Goal: Task Accomplishment & Management: Complete application form

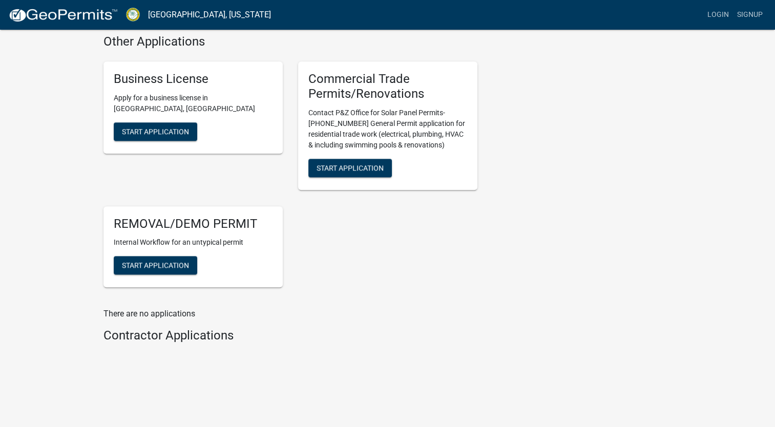
scroll to position [1080, 0]
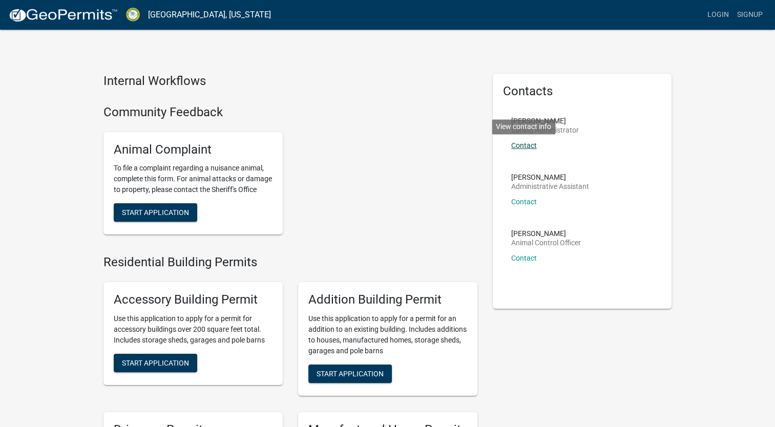
click at [526, 145] on link "Contact" at bounding box center [524, 145] width 26 height 8
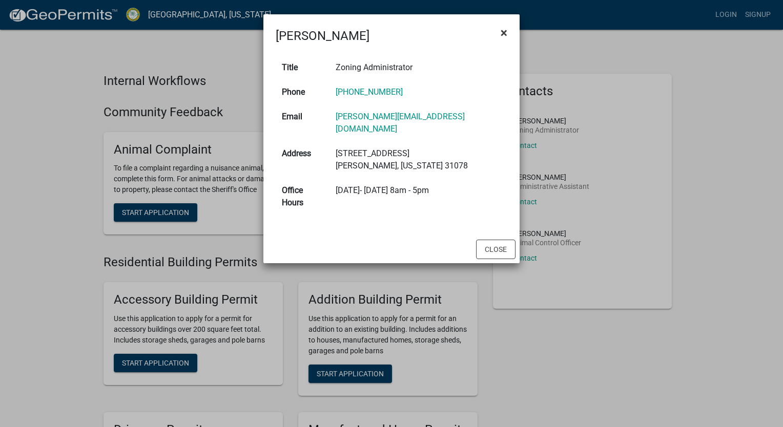
click at [502, 34] on span "×" at bounding box center [503, 33] width 7 height 14
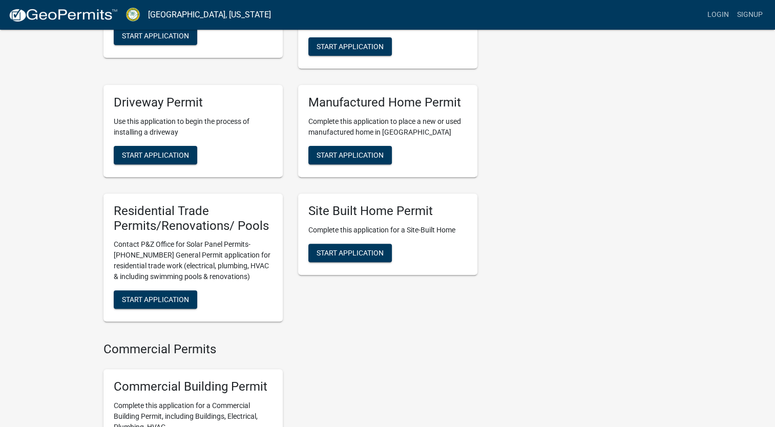
scroll to position [328, 0]
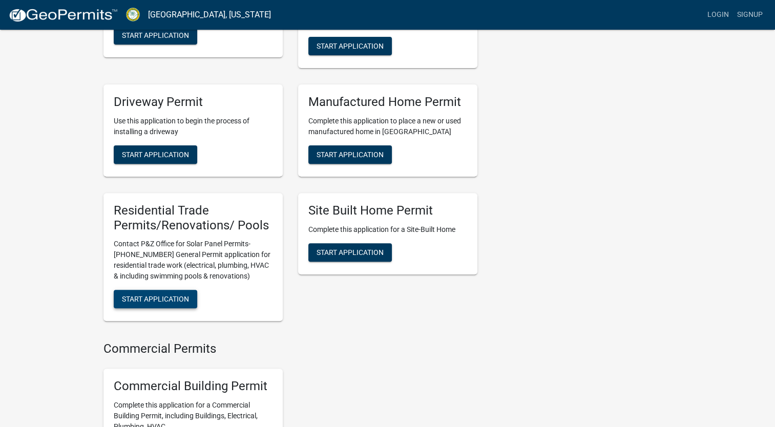
click at [145, 303] on span "Start Application" at bounding box center [155, 299] width 67 height 8
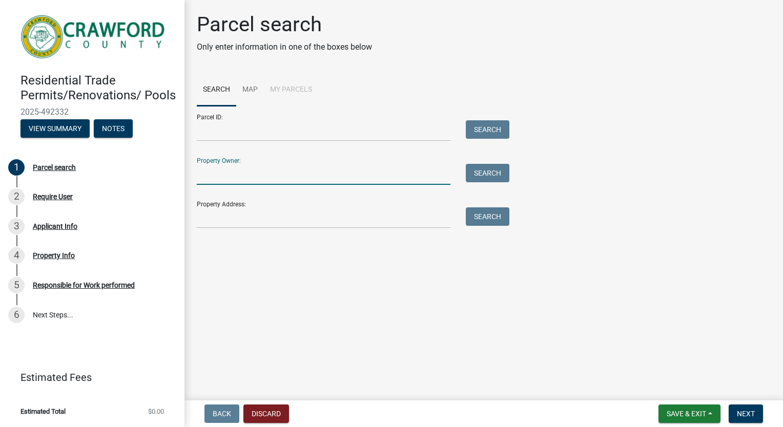
click at [248, 177] on input "Property Owner:" at bounding box center [324, 174] width 254 height 21
click at [408, 220] on input "Property Address:" at bounding box center [324, 217] width 254 height 21
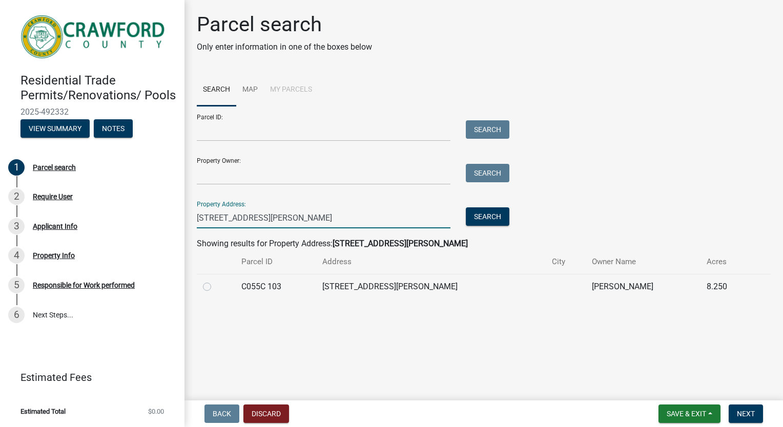
type input "[STREET_ADDRESS][PERSON_NAME]"
click at [215, 281] on label at bounding box center [215, 281] width 0 height 0
click at [215, 284] on 103 "radio" at bounding box center [218, 284] width 7 height 7
radio 103 "true"
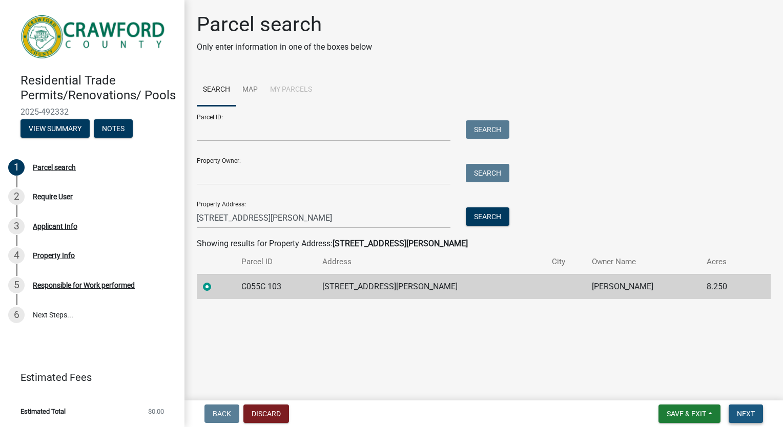
click at [746, 415] on span "Next" at bounding box center [746, 414] width 18 height 8
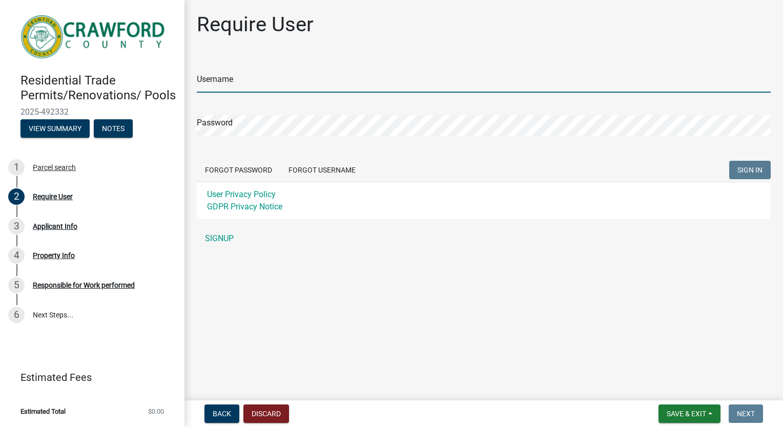
type input "leann@franklinroof"
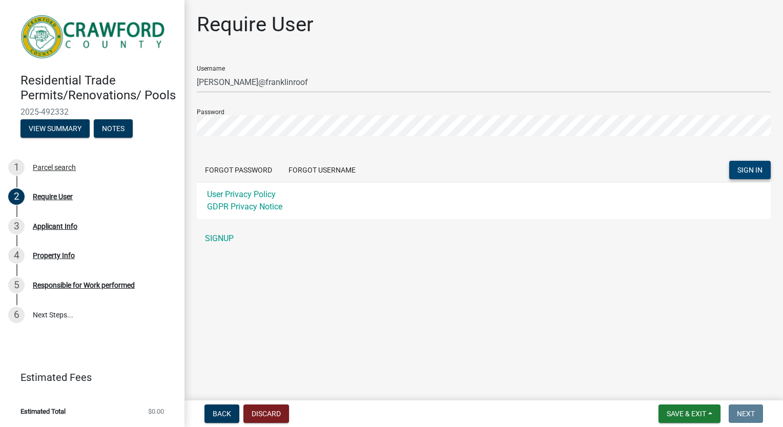
click at [744, 161] on button "SIGN IN" at bounding box center [749, 170] width 41 height 18
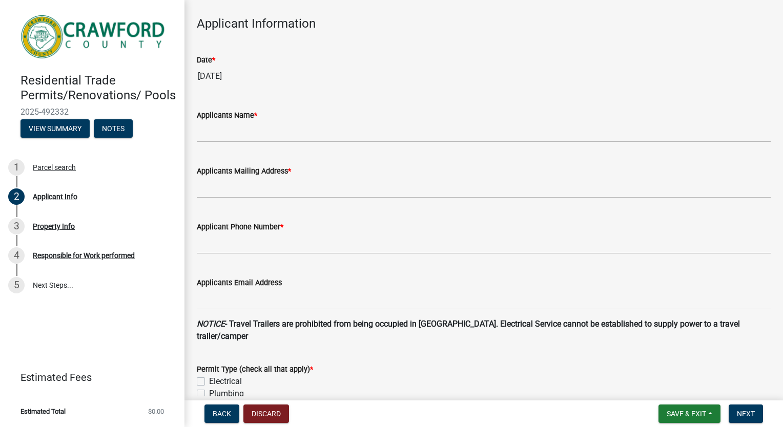
scroll to position [61, 0]
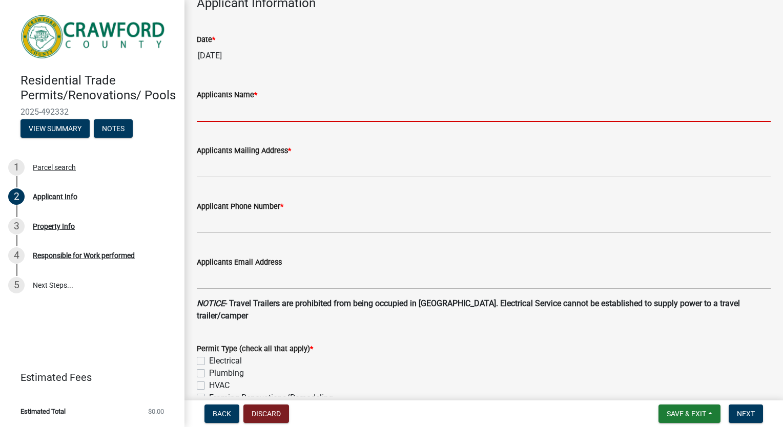
click at [351, 109] on input "Applicants Name *" at bounding box center [484, 111] width 574 height 21
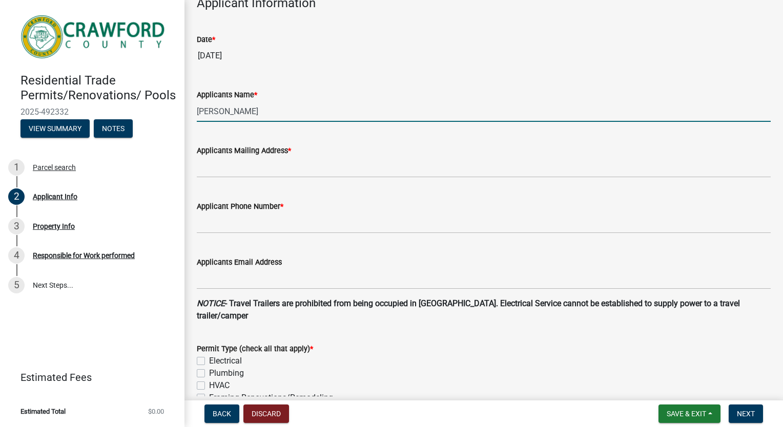
type input "LeAnn Franklin"
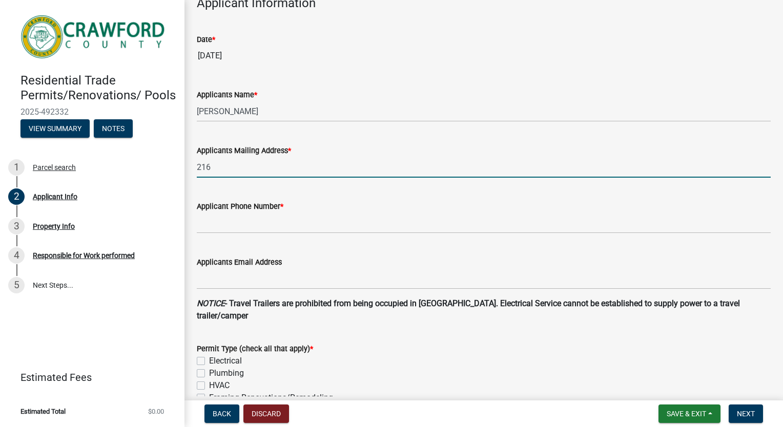
type input "216 North Green Street, Thomaston, GA 30286"
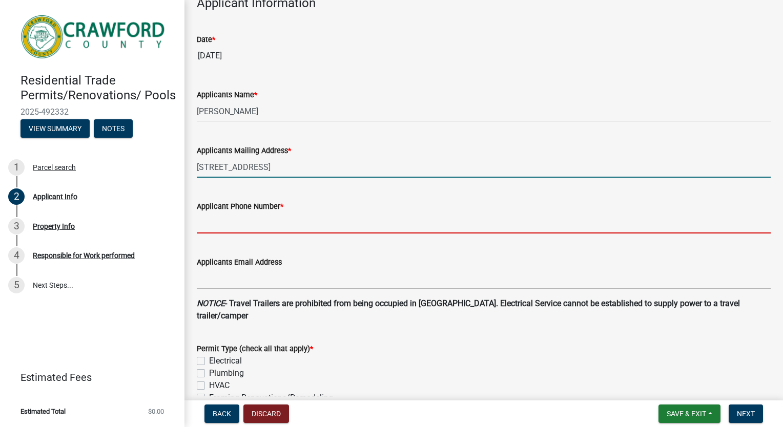
type input "7069758422"
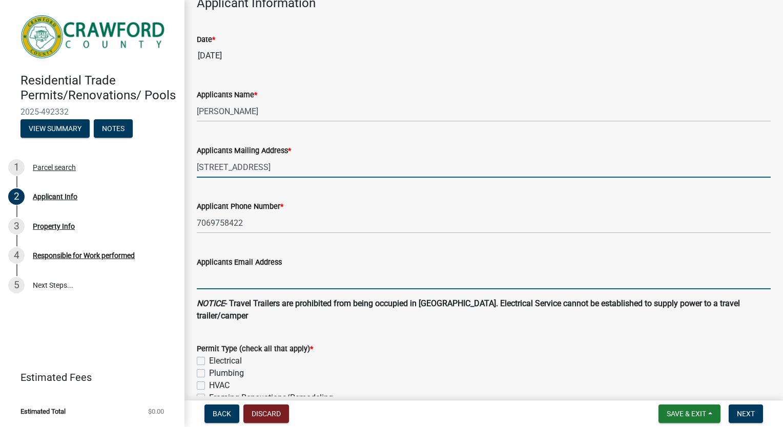
type input "franklinroofing@franklinroof.com"
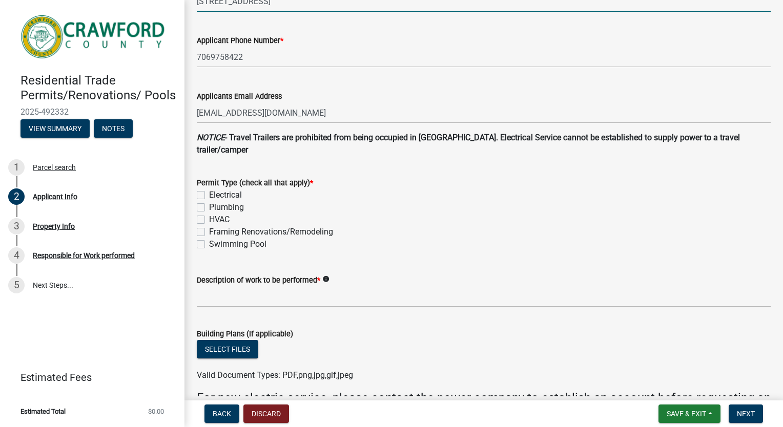
scroll to position [228, 0]
click at [209, 231] on label "Framing Renovations/Remodeling" at bounding box center [271, 231] width 124 height 12
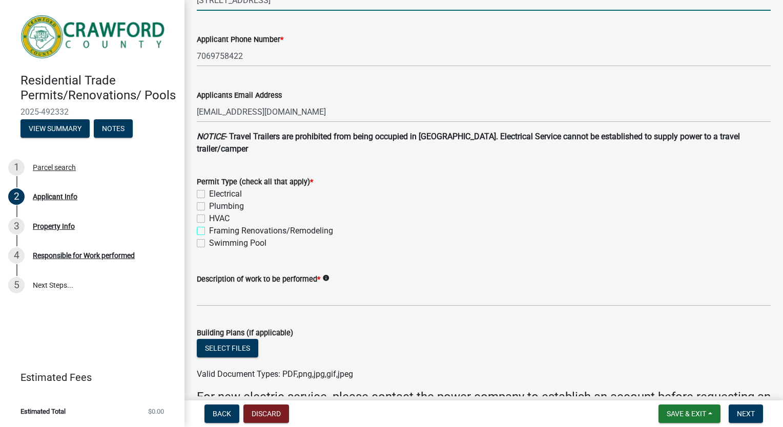
click at [209, 231] on input "Framing Renovations/Remodeling" at bounding box center [212, 228] width 7 height 7
checkbox input "true"
checkbox input "false"
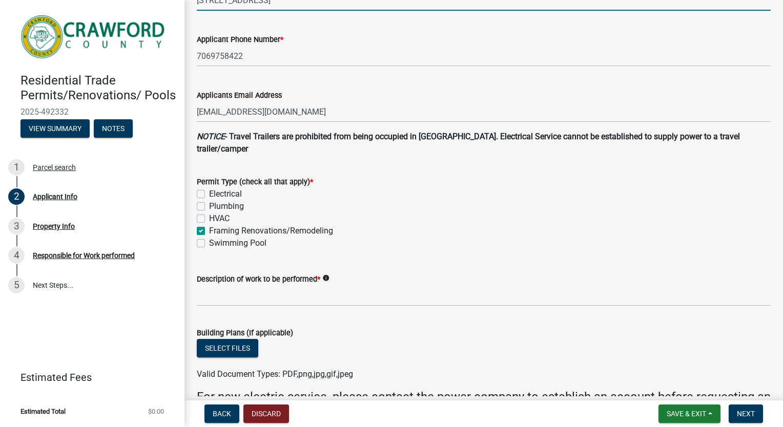
checkbox input "true"
checkbox input "false"
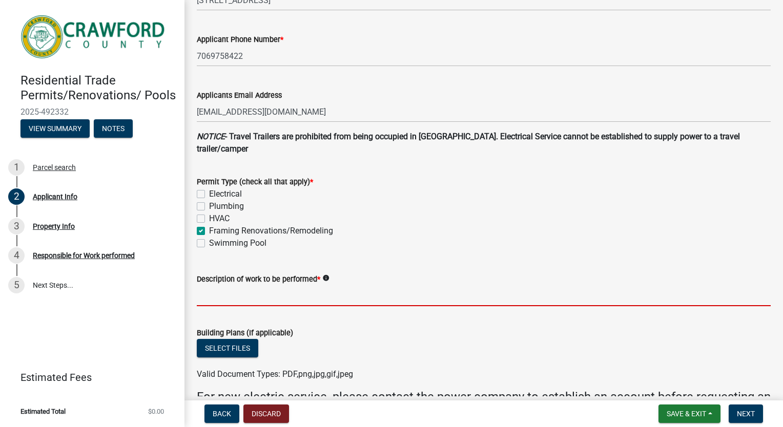
click at [209, 291] on input "Description of work to be performed *" at bounding box center [484, 295] width 574 height 21
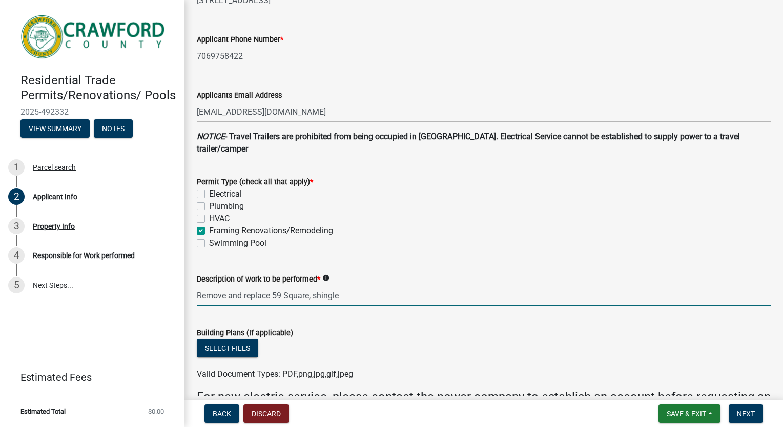
click at [198, 296] on input "Remove and replace 59 Square, shingle" at bounding box center [484, 295] width 574 height 21
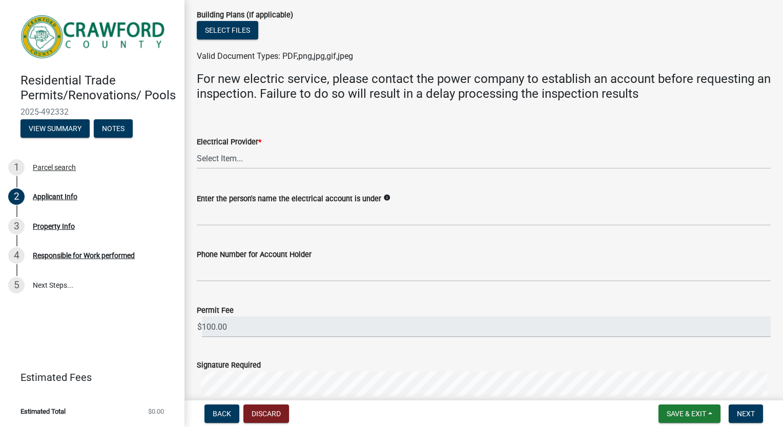
scroll to position [542, 0]
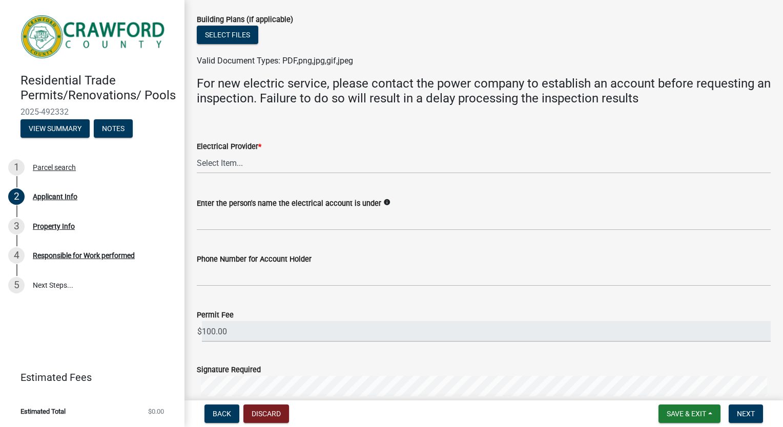
type input "Reroof, Remove and replace 59 Square, shingle"
click at [455, 163] on select "Select Item... Flint Energies Georgia Power Southern Rivers Energy Upson EMC Fo…" at bounding box center [484, 163] width 574 height 21
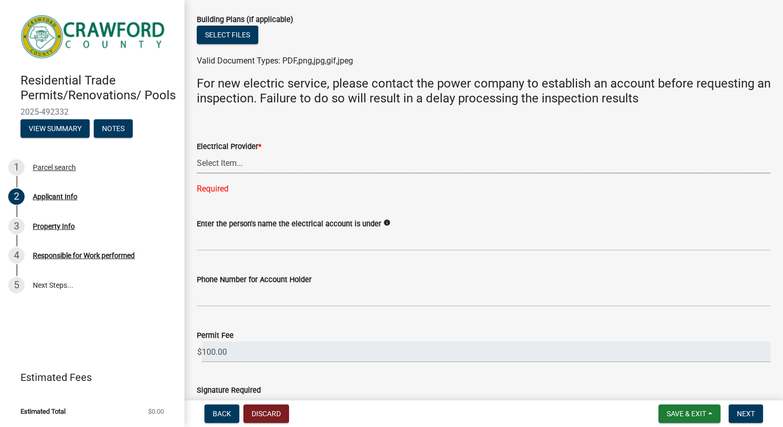
click at [446, 168] on select "Select Item... Flint Energies Georgia Power Southern Rivers Energy Upson EMC Fo…" at bounding box center [484, 163] width 574 height 21
click at [235, 163] on select "Select Item... Flint Energies Georgia Power Southern Rivers Energy Upson EMC Fo…" at bounding box center [484, 163] width 574 height 21
click at [197, 153] on select "Select Item... Flint Energies Georgia Power Southern Rivers Energy Upson EMC Fo…" at bounding box center [484, 163] width 574 height 21
select select "623d3079-c1eb-44cf-96cb-a8315f116107"
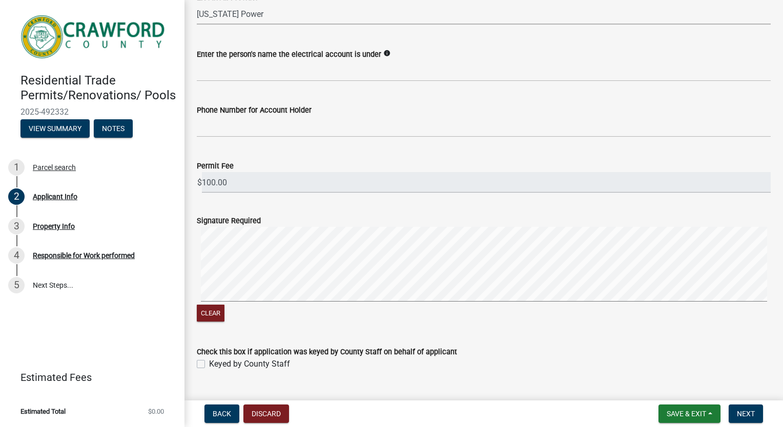
scroll to position [713, 0]
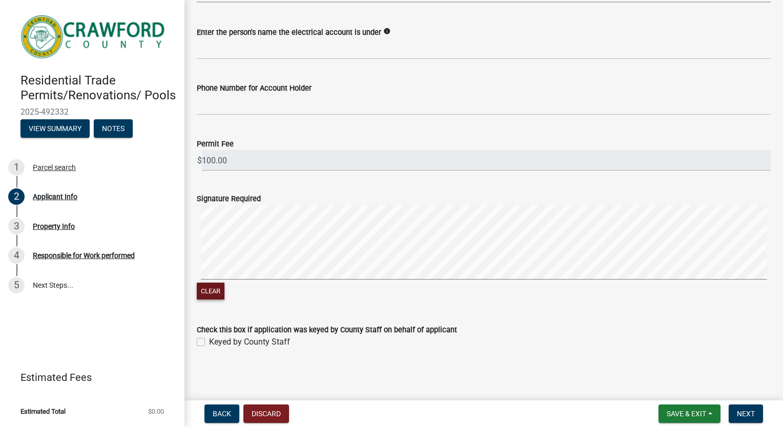
click at [209, 291] on button "Clear" at bounding box center [211, 291] width 28 height 17
click at [515, 201] on form "Signature Required Clear" at bounding box center [484, 240] width 574 height 121
click at [742, 417] on span "Next" at bounding box center [746, 414] width 18 height 8
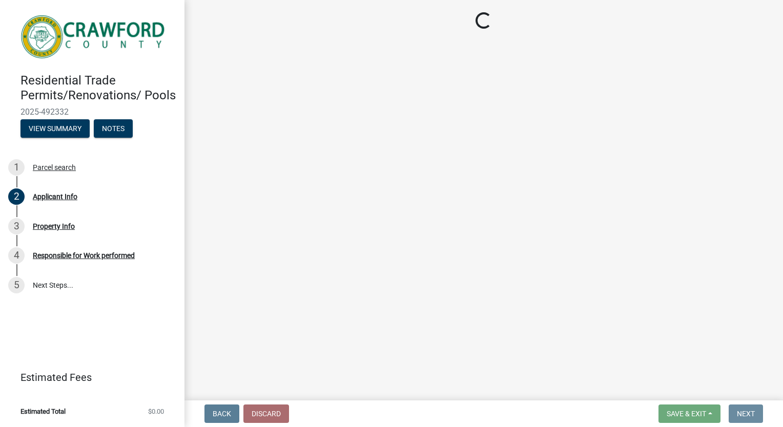
scroll to position [0, 0]
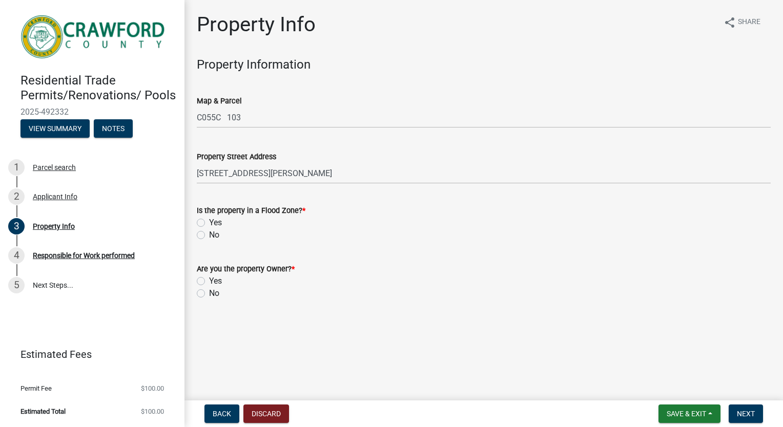
click at [209, 292] on label "No" at bounding box center [214, 293] width 10 height 12
click at [209, 292] on input "No" at bounding box center [212, 290] width 7 height 7
radio input "true"
click at [209, 237] on label "No" at bounding box center [214, 235] width 10 height 12
click at [209, 236] on input "No" at bounding box center [212, 232] width 7 height 7
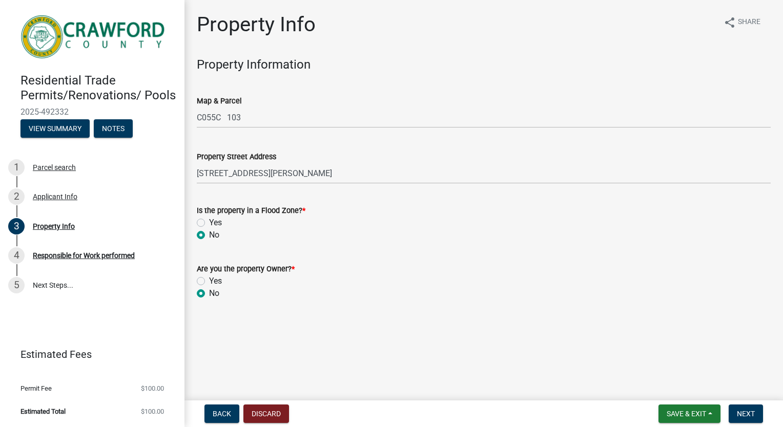
radio input "true"
click at [737, 420] on button "Next" at bounding box center [745, 414] width 34 height 18
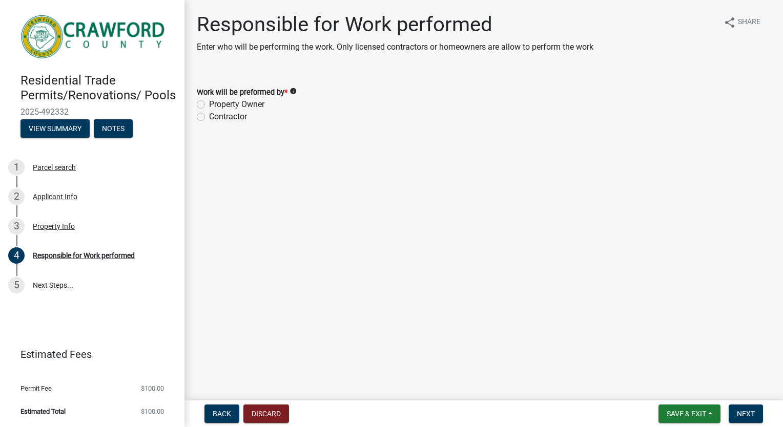
click at [209, 116] on label "Contractor" at bounding box center [228, 117] width 38 height 12
click at [209, 116] on input "Contractor" at bounding box center [212, 114] width 7 height 7
radio input "true"
click at [744, 417] on span "Next" at bounding box center [746, 414] width 18 height 8
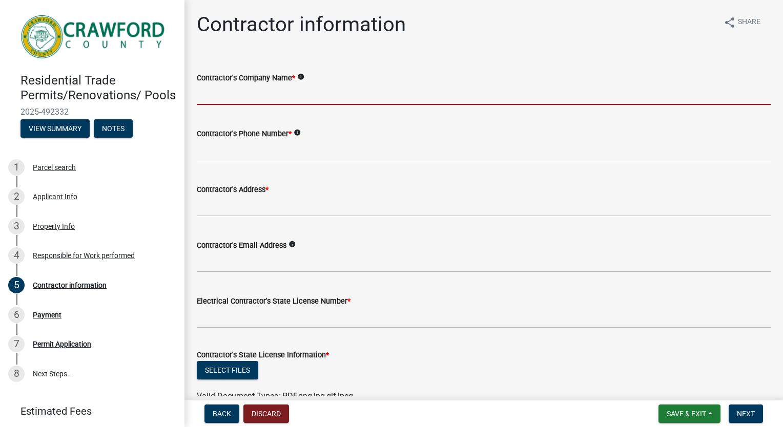
click at [297, 93] on input "Contractor's Company Name *" at bounding box center [484, 94] width 574 height 21
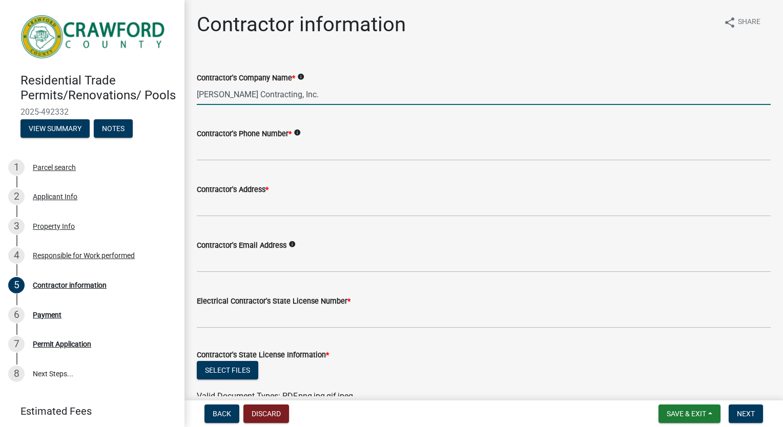
type input "Tj Franklin Contracting, Inc."
click at [207, 149] on input "Contractor's Phone Number *" at bounding box center [484, 150] width 574 height 21
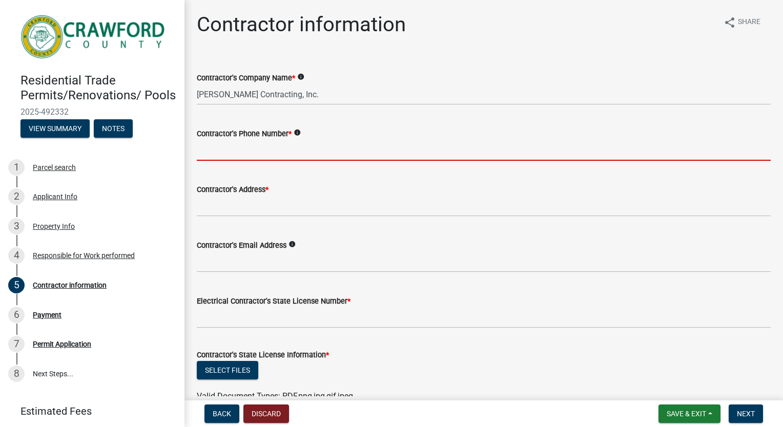
type input "7069758422"
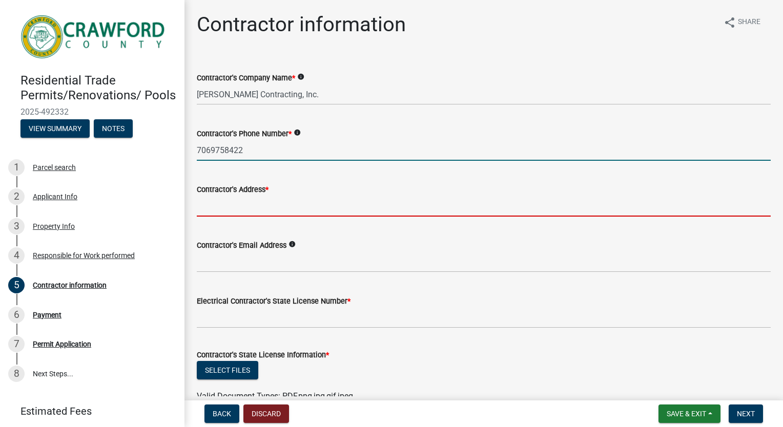
type input "216 N Green Street"
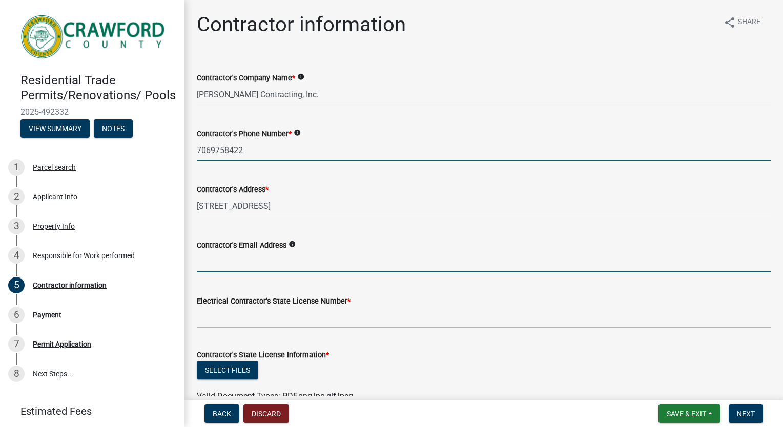
type input "franklinroofing@franklinroof.com"
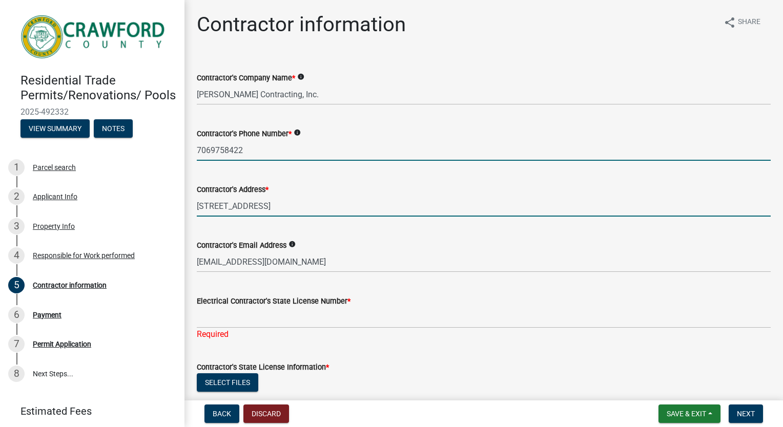
click at [355, 215] on input "216 N Green Street" at bounding box center [484, 206] width 574 height 21
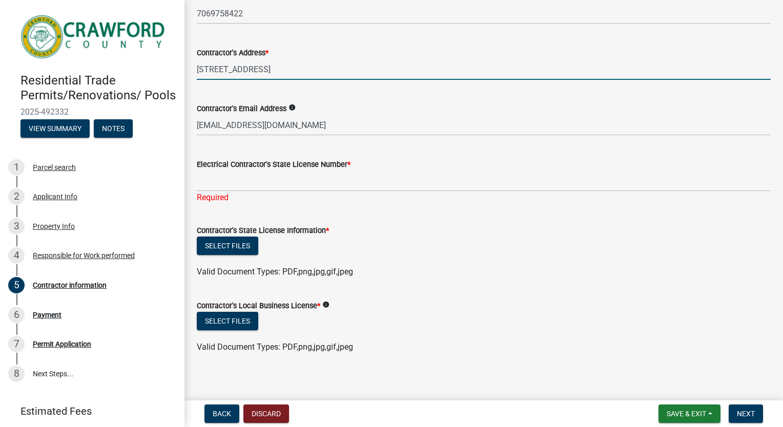
scroll to position [142, 0]
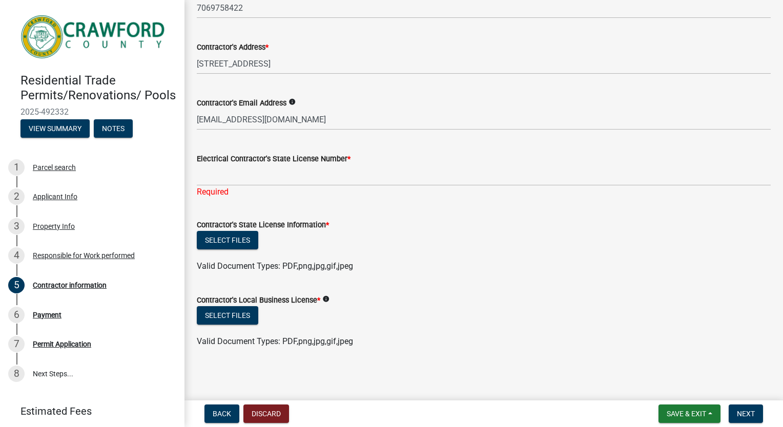
click at [44, 149] on header "Residential Trade Permits/Renovations/ Pools 2025-492332 View Summary Notes" at bounding box center [92, 74] width 184 height 149
click at [43, 138] on button "View Summary" at bounding box center [54, 128] width 69 height 18
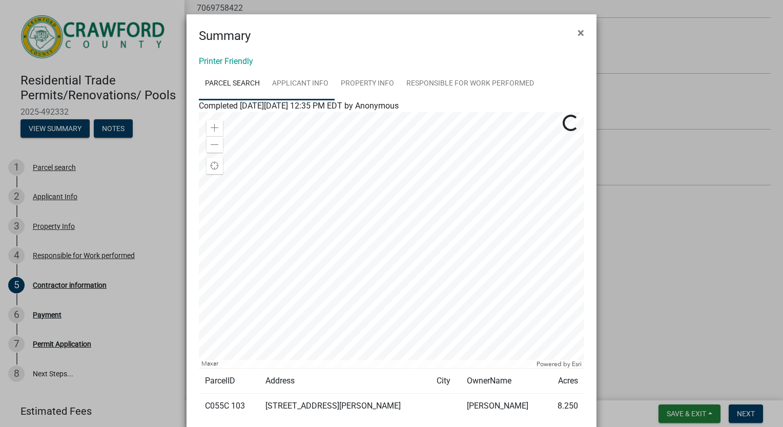
click at [300, 84] on link "Applicant Info" at bounding box center [300, 84] width 69 height 33
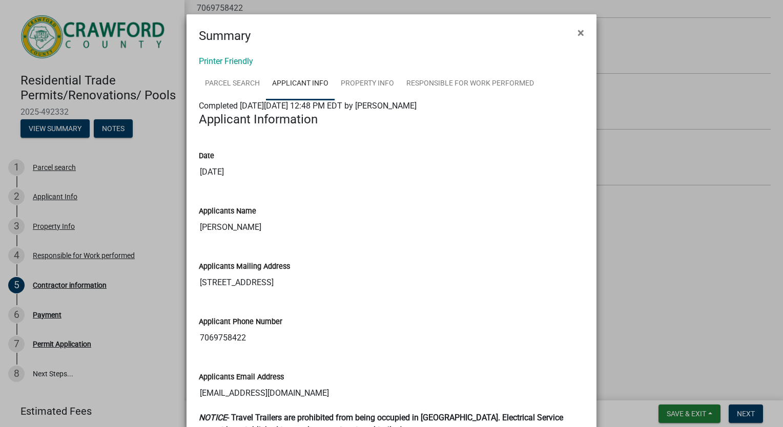
click at [365, 171] on input "10/14/2025" at bounding box center [391, 172] width 385 height 20
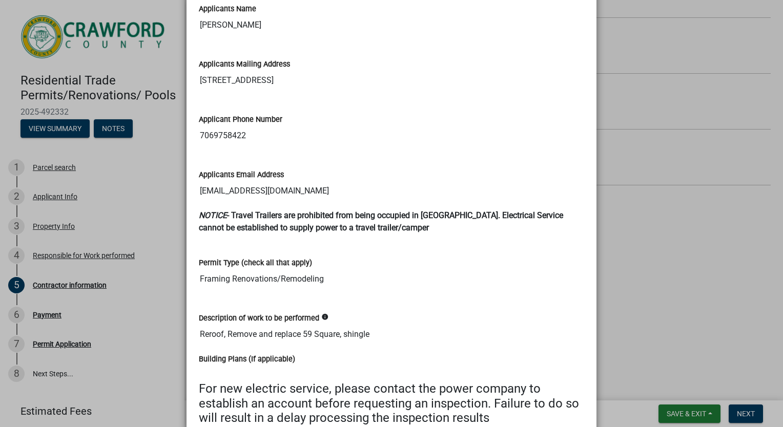
scroll to position [225, 0]
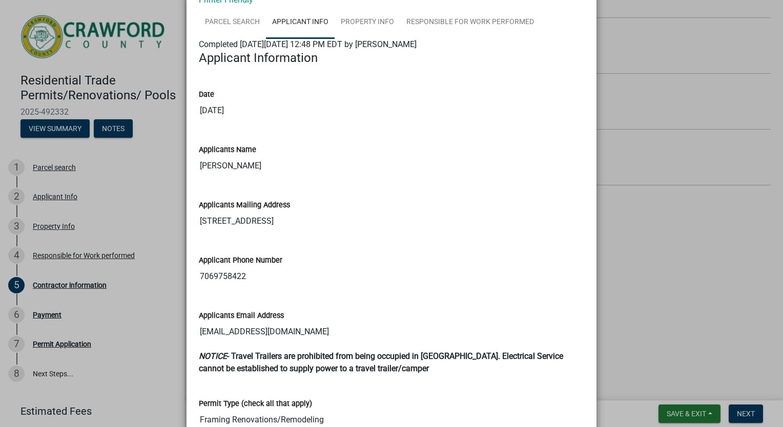
click at [365, 171] on input "LeAnn Franklin" at bounding box center [391, 166] width 385 height 20
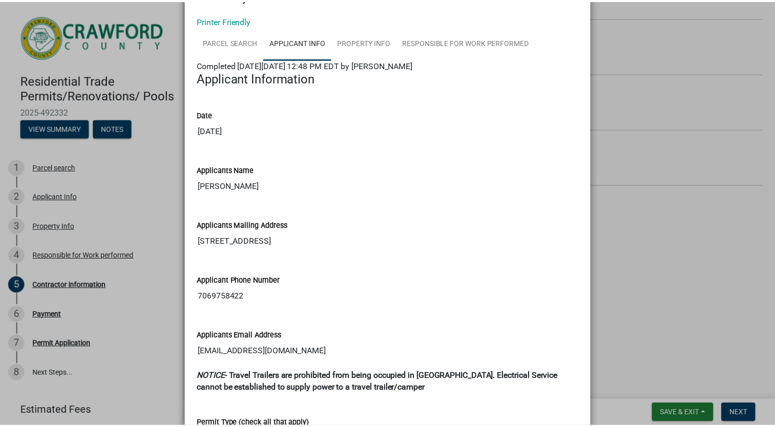
scroll to position [0, 0]
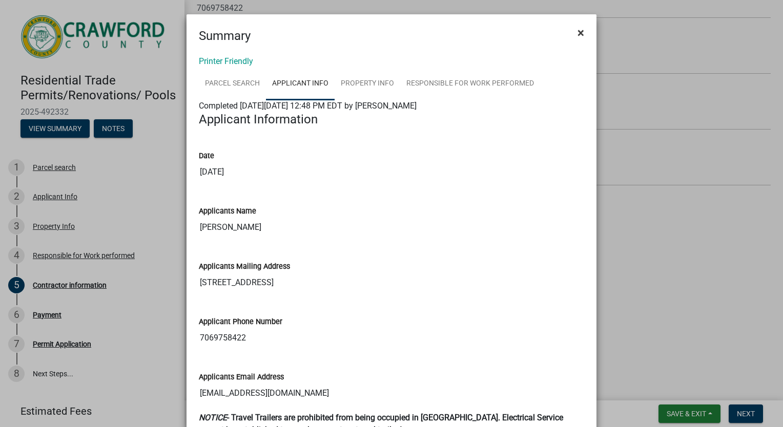
click at [577, 34] on span "×" at bounding box center [580, 33] width 7 height 14
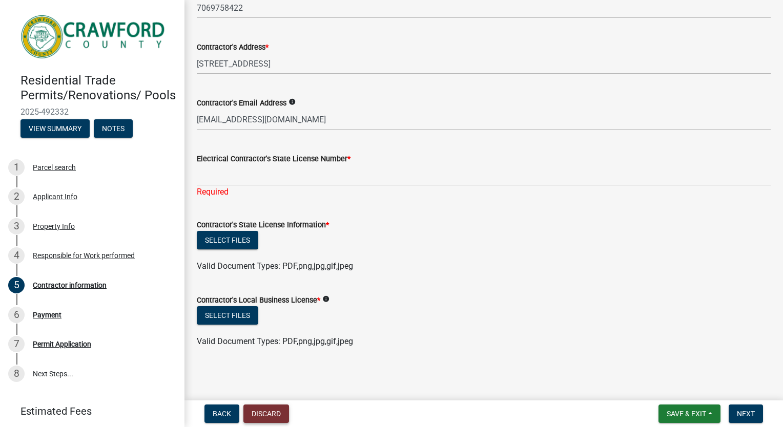
click at [248, 411] on button "Discard" at bounding box center [266, 414] width 46 height 18
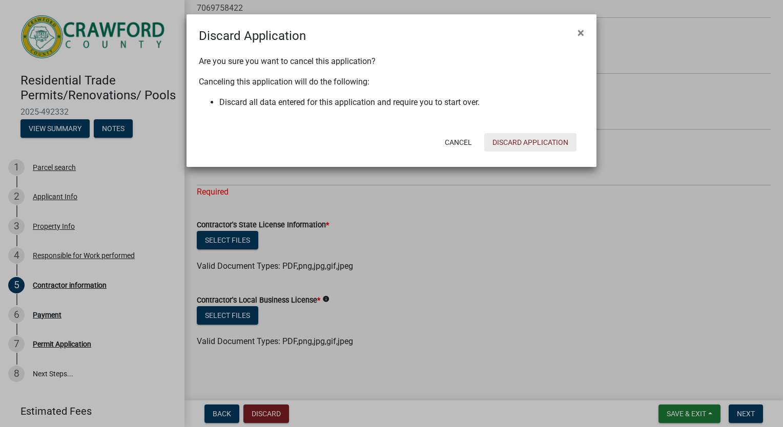
click at [518, 142] on button "Discard Application" at bounding box center [530, 142] width 92 height 18
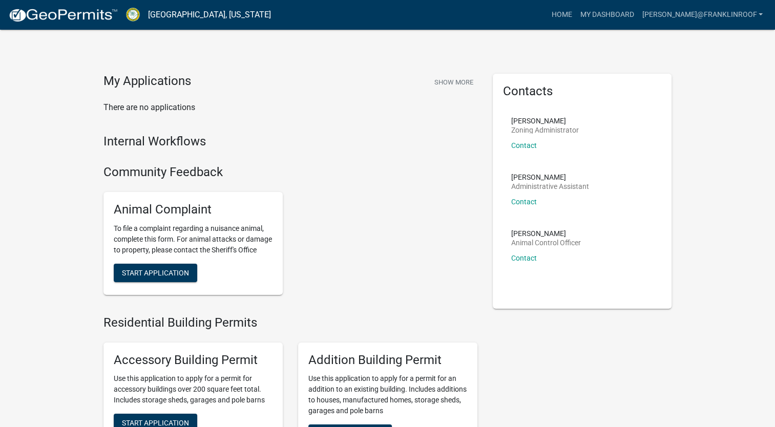
click at [350, 203] on div "Animal Complaint To file a complaint regarding a nuisance animal, complete this…" at bounding box center [290, 243] width 389 height 119
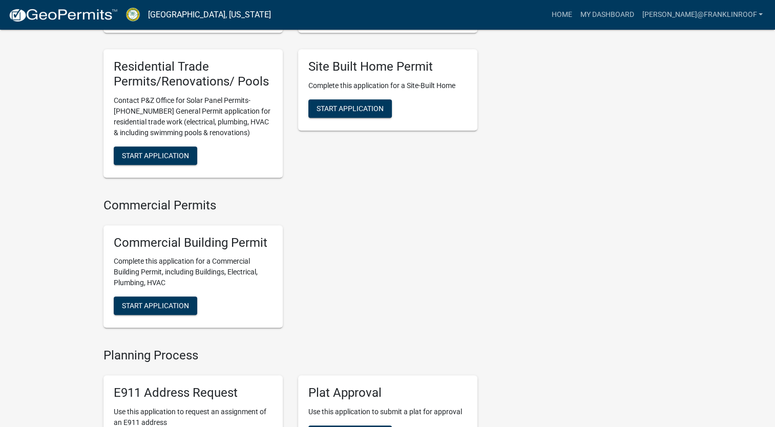
scroll to position [533, 0]
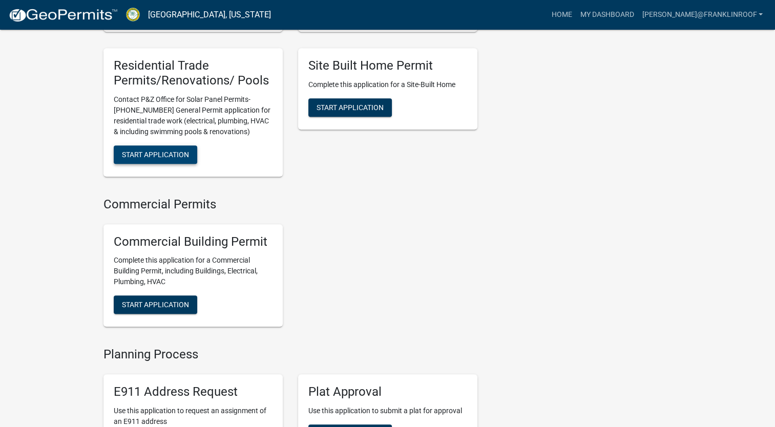
click at [168, 158] on span "Start Application" at bounding box center [155, 154] width 67 height 8
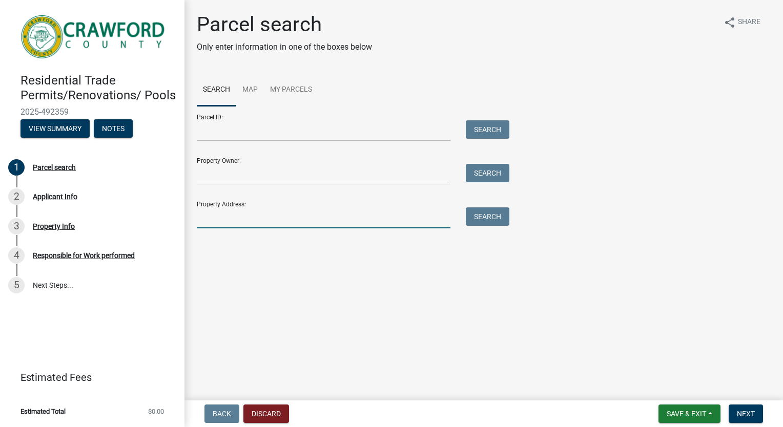
click at [261, 218] on input "Property Address:" at bounding box center [324, 217] width 254 height 21
